Goal: Task Accomplishment & Management: Use online tool/utility

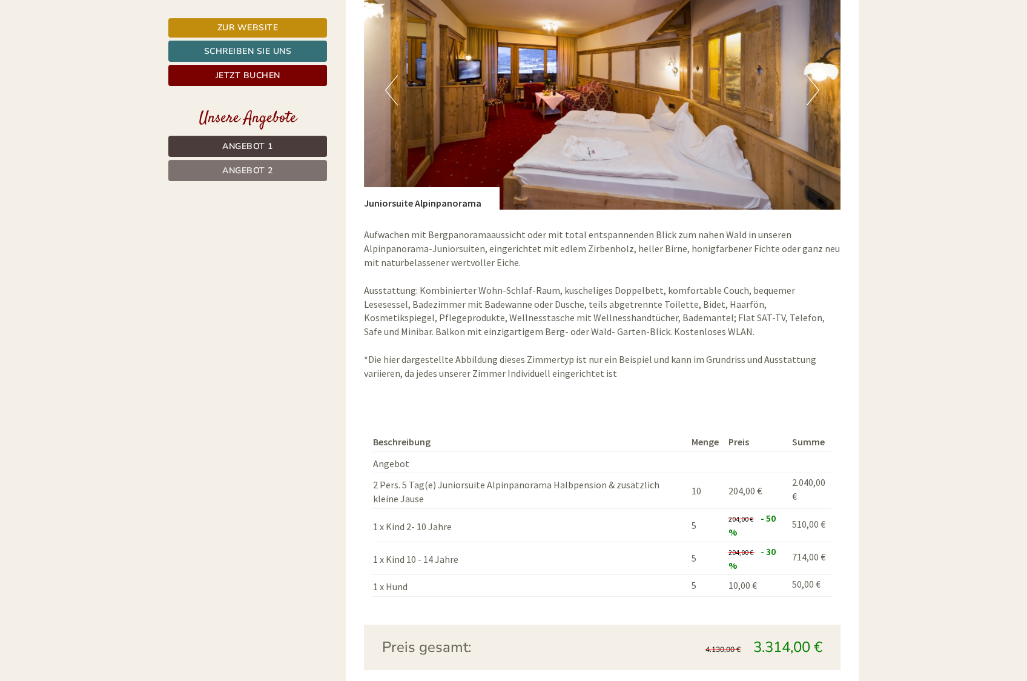
scroll to position [1915, 0]
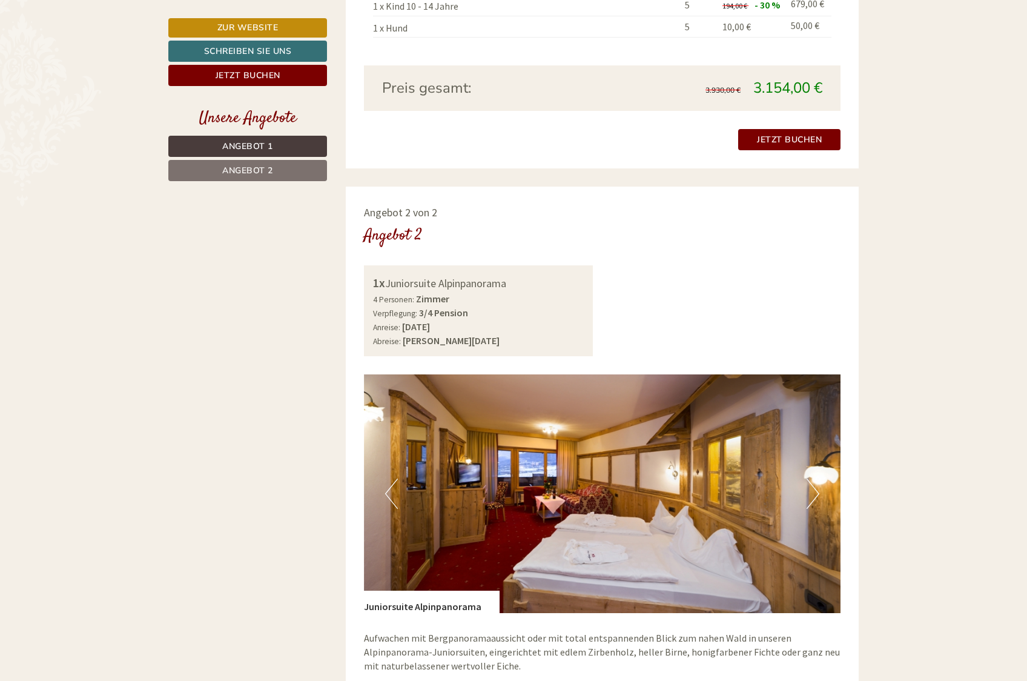
scroll to position [1050, 0]
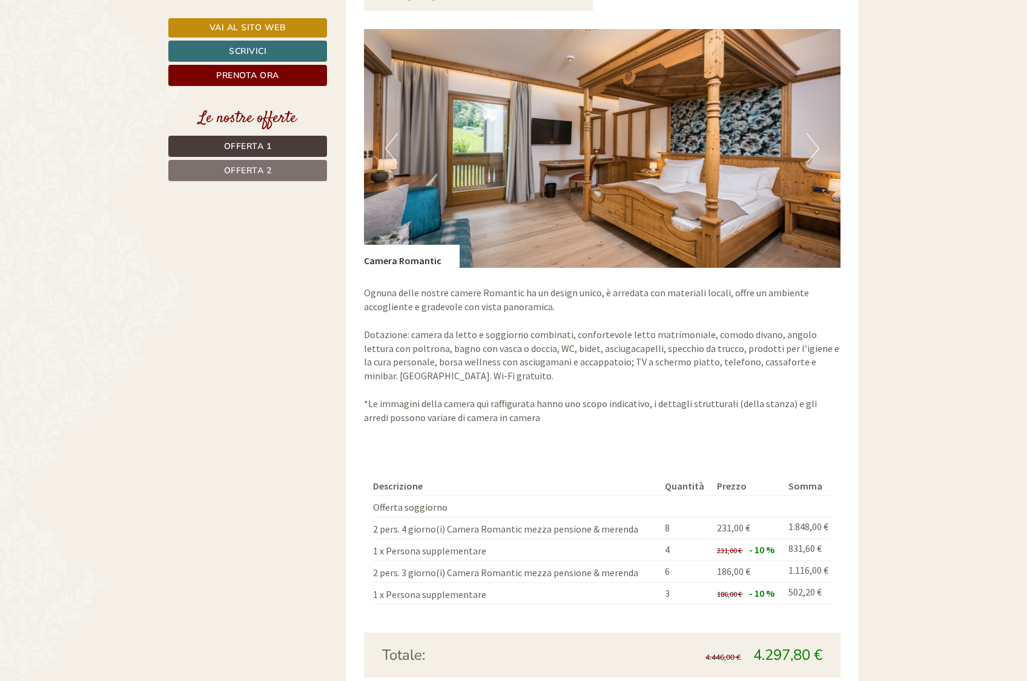
scroll to position [937, 0]
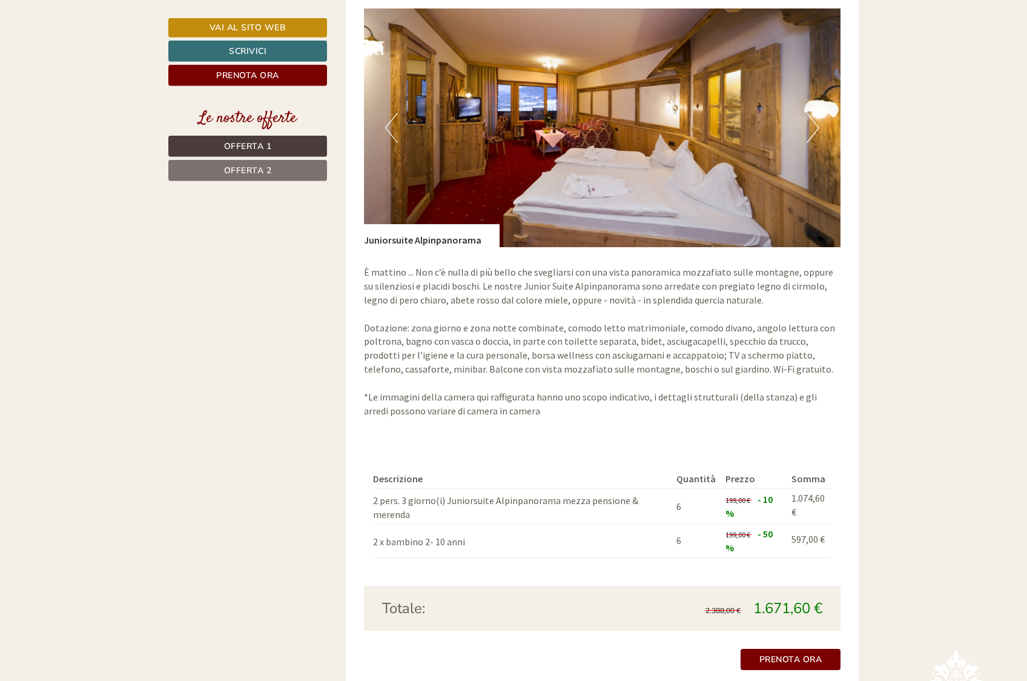
scroll to position [1915, 0]
